Goal: Transaction & Acquisition: Purchase product/service

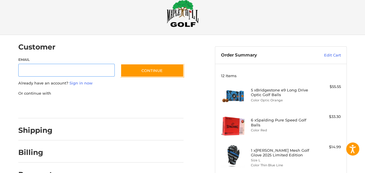
scroll to position [12, 0]
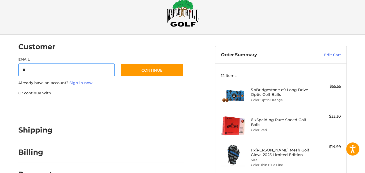
click at [45, 70] on input "**" at bounding box center [66, 69] width 97 height 13
type input "**********"
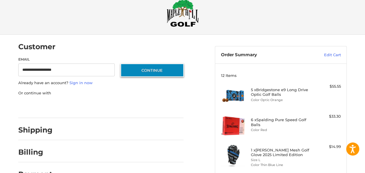
click at [161, 67] on button "Continue" at bounding box center [152, 69] width 63 height 13
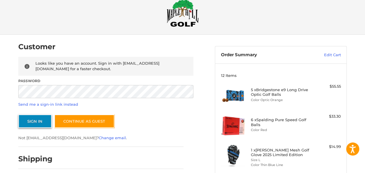
click at [38, 118] on button "Sign In" at bounding box center [34, 120] width 33 height 13
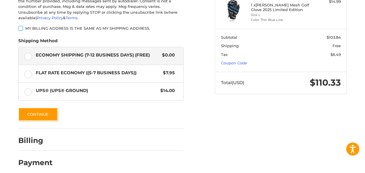
scroll to position [149, 0]
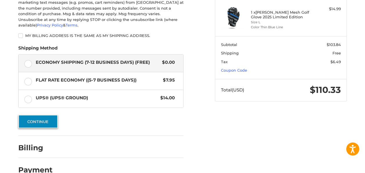
click at [44, 115] on button "Continue" at bounding box center [38, 121] width 40 height 13
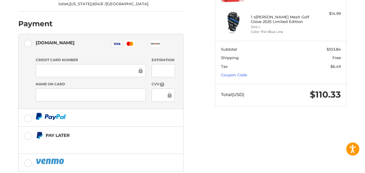
scroll to position [146, 0]
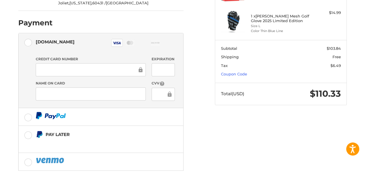
click at [168, 65] on div at bounding box center [164, 69] width 24 height 13
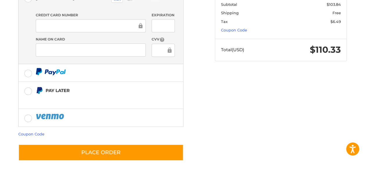
scroll to position [189, 0]
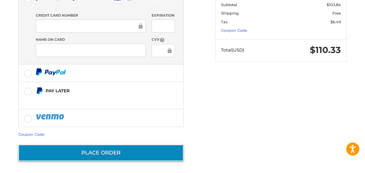
click at [129, 151] on button "Place Order" at bounding box center [100, 152] width 165 height 17
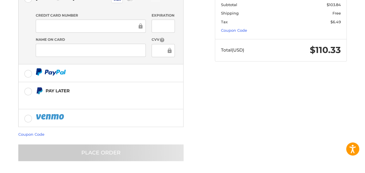
scroll to position [36, 0]
